Goal: Task Accomplishment & Management: Manage account settings

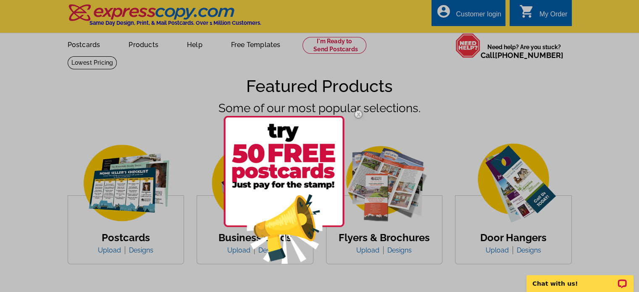
click at [480, 14] on div at bounding box center [319, 146] width 639 height 292
click at [474, 15] on div at bounding box center [319, 146] width 639 height 292
click at [480, 15] on div at bounding box center [319, 146] width 639 height 292
click at [468, 13] on div at bounding box center [319, 146] width 639 height 292
click at [473, 15] on div at bounding box center [319, 146] width 639 height 292
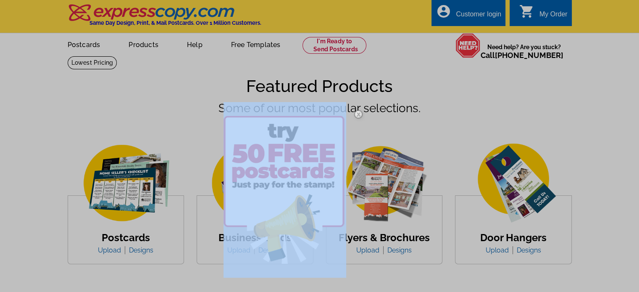
click at [473, 15] on div at bounding box center [319, 146] width 639 height 292
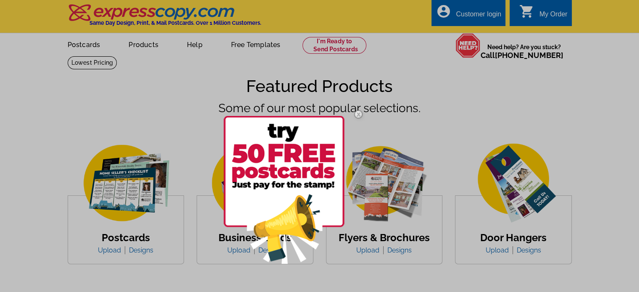
click at [505, 87] on div at bounding box center [319, 146] width 639 height 292
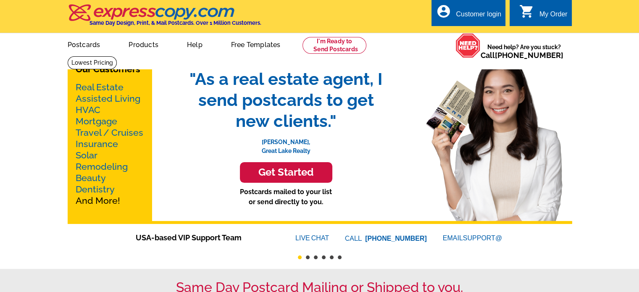
click at [468, 15] on div "Customer login" at bounding box center [477, 16] width 45 height 12
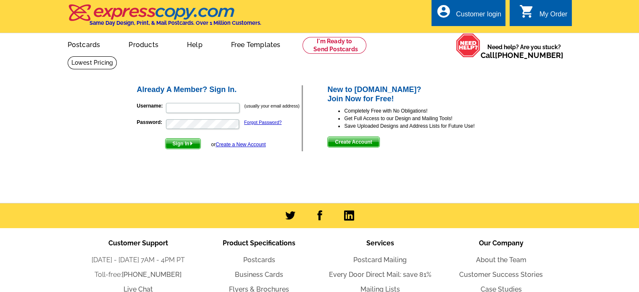
click at [467, 16] on div "Customer login" at bounding box center [477, 16] width 45 height 12
click at [179, 108] on input "Username:" at bounding box center [202, 108] width 73 height 10
type input "drmchll@yahoo.com"
click at [172, 144] on span "Sign In" at bounding box center [182, 144] width 35 height 10
